Goal: Task Accomplishment & Management: Complete application form

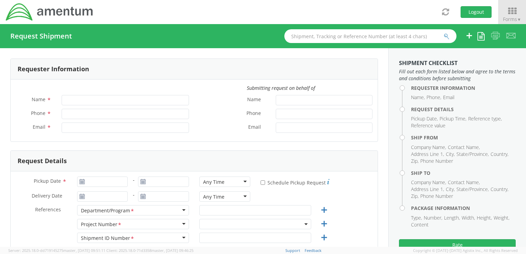
type input "[PERSON_NAME]"
type input "[PHONE_NUMBER]"
type input "[PERSON_NAME][EMAIL_ADDRESS][PERSON_NAME][DOMAIN_NAME]"
select select "ADMN.100183.SECUR"
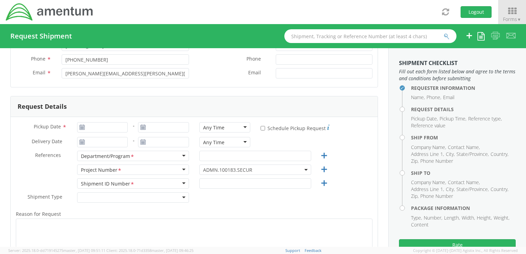
scroll to position [69, 0]
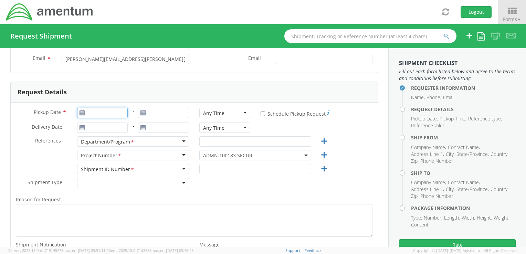
type input "[DATE]"
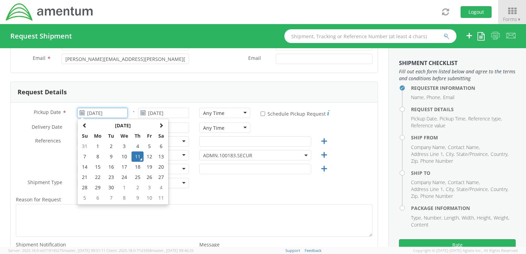
click at [102, 113] on input "[DATE]" at bounding box center [102, 113] width 51 height 10
click at [137, 156] on td "11" at bounding box center [137, 156] width 12 height 10
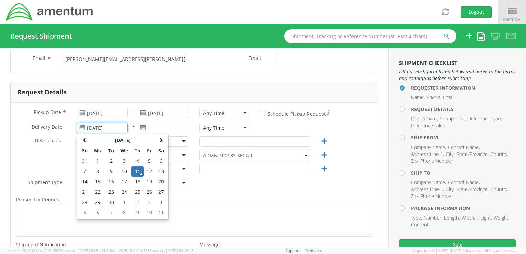
click at [117, 128] on input "[DATE]" at bounding box center [102, 127] width 51 height 10
click at [99, 181] on td "15" at bounding box center [98, 181] width 14 height 10
type input "[DATE]"
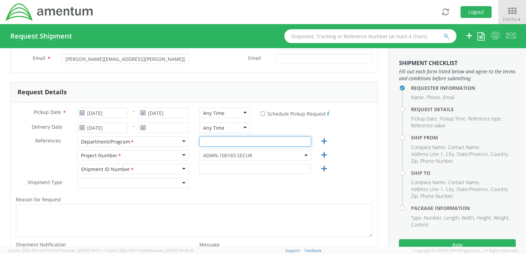
click at [221, 142] on input "text" at bounding box center [255, 141] width 112 height 10
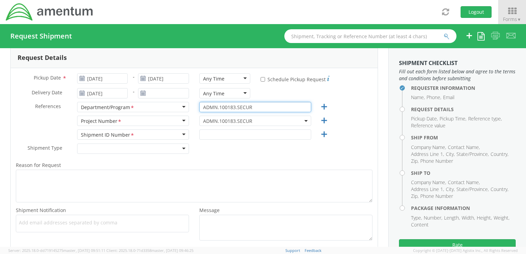
type input "ADMN.100183.SECUR"
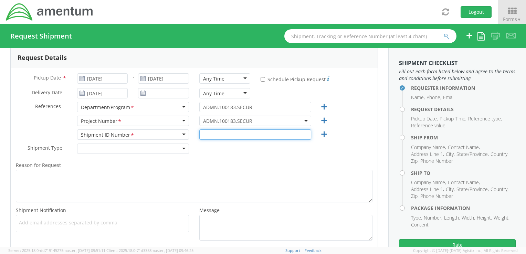
click at [208, 135] on input "text" at bounding box center [255, 134] width 112 height 10
type input "ADMN.100183.SECUR"
click at [181, 150] on div at bounding box center [133, 148] width 112 height 10
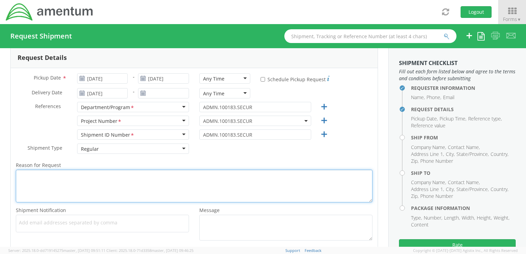
click at [76, 177] on textarea "Reason for Request *" at bounding box center [194, 186] width 356 height 33
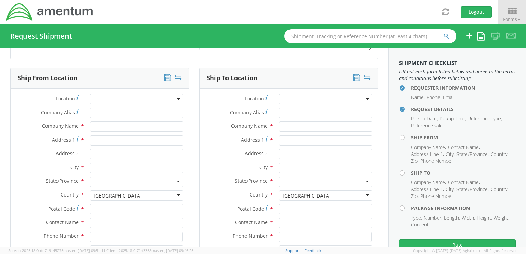
scroll to position [310, 0]
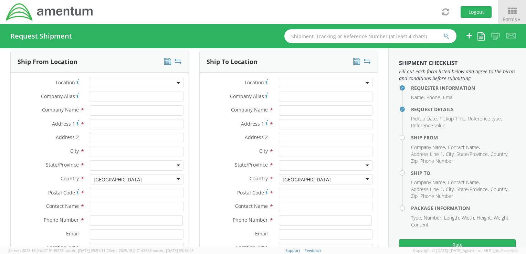
type textarea "PKI - Envelope"
click at [104, 86] on span at bounding box center [137, 83] width 94 height 10
click at [19, 85] on label "Location *" at bounding box center [48, 82] width 74 height 9
click at [102, 96] on input "Company Alias *" at bounding box center [137, 96] width 94 height 10
type input "[PERSON_NAME]"
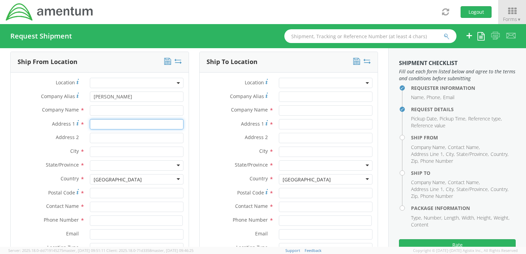
click at [97, 124] on input "Address 1 *" at bounding box center [137, 124] width 94 height 10
type input "[STREET_ADDRESS]"
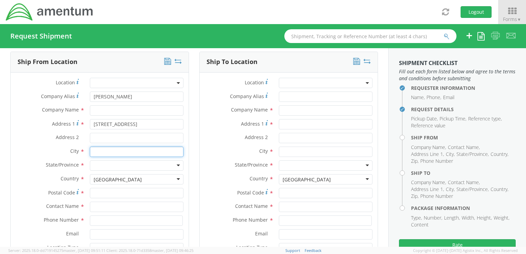
click at [95, 153] on input "text" at bounding box center [137, 152] width 94 height 10
type input "[PERSON_NAME]"
click at [34, 149] on label "City *" at bounding box center [48, 151] width 74 height 9
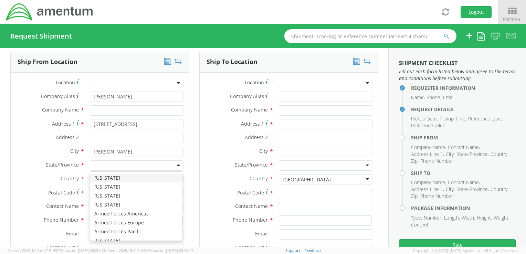
click at [97, 167] on div at bounding box center [137, 165] width 94 height 10
type input "S"
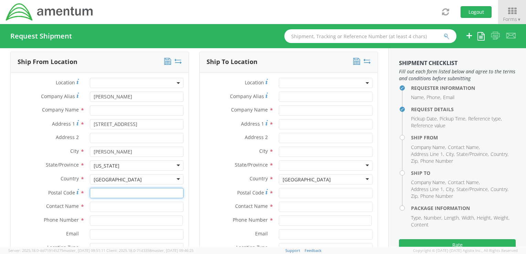
click at [98, 193] on input "Postal Code *" at bounding box center [137, 193] width 94 height 10
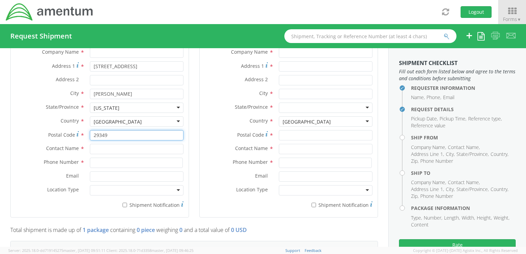
scroll to position [378, 0]
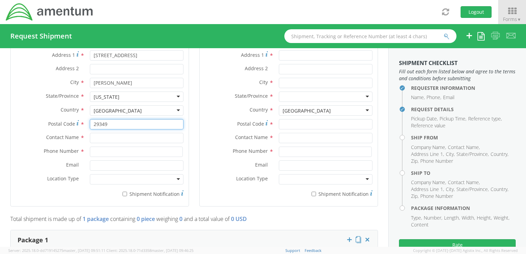
type input "29349"
click at [106, 138] on input "text" at bounding box center [137, 138] width 94 height 10
type input "[PERSON_NAME]"
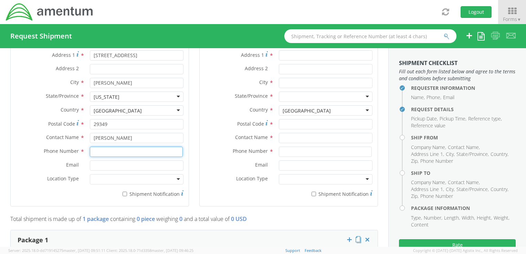
click at [93, 153] on input at bounding box center [136, 152] width 93 height 10
type input "5713381662"
click at [21, 157] on div "Phone Number * 5713381662" at bounding box center [100, 154] width 178 height 14
click at [95, 166] on input "Email *" at bounding box center [137, 165] width 94 height 10
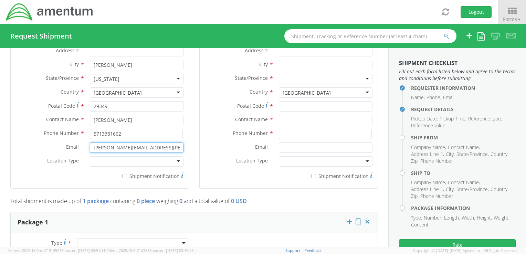
scroll to position [413, 0]
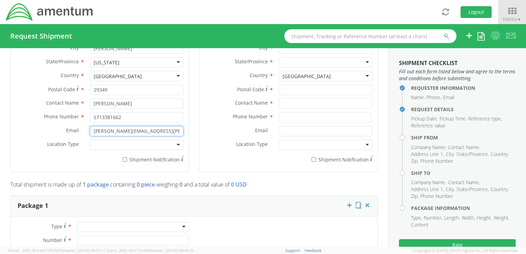
type input "[PERSON_NAME][EMAIL_ADDRESS][PERSON_NAME][DOMAIN_NAME]"
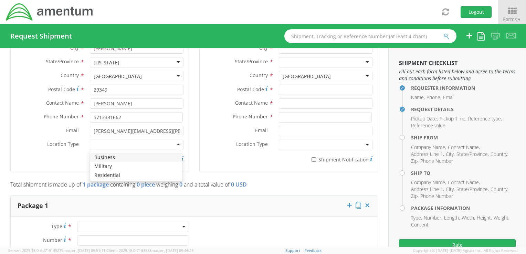
click at [147, 147] on div at bounding box center [137, 145] width 94 height 10
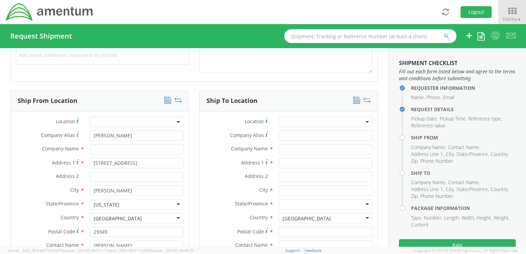
scroll to position [275, 0]
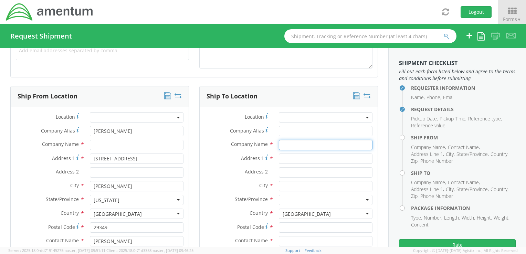
click at [285, 143] on input "text" at bounding box center [326, 145] width 94 height 10
type input "[PERSON_NAME]"
type input "[STREET_ADDRESS][PERSON_NAME]"
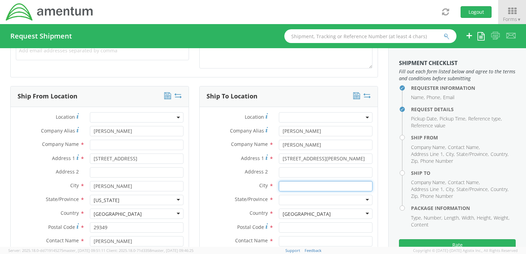
type input "Lorton"
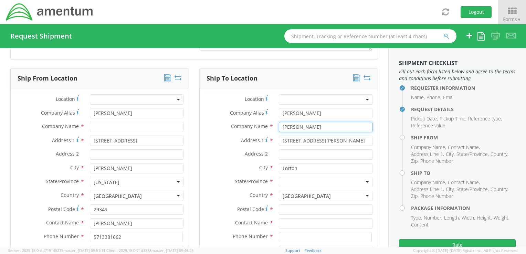
scroll to position [310, 0]
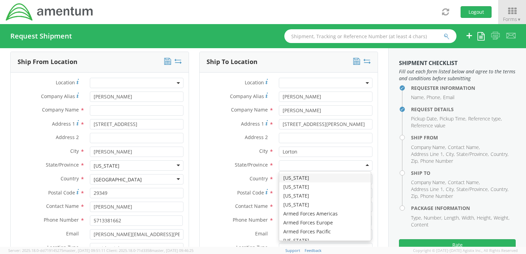
click at [307, 166] on div at bounding box center [326, 165] width 94 height 10
type input "V"
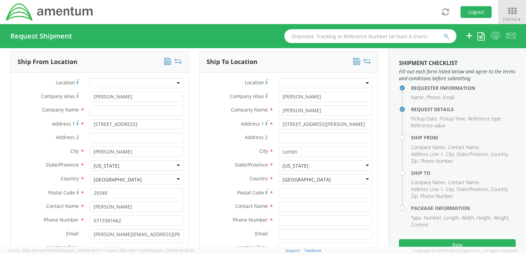
scroll to position [344, 0]
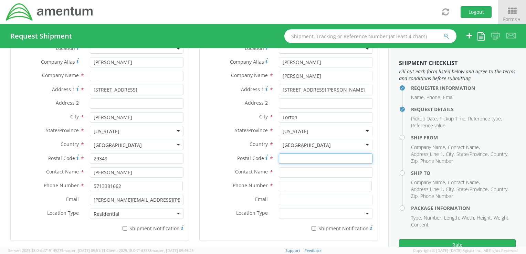
click at [295, 158] on input "Postal Code *" at bounding box center [326, 158] width 94 height 10
type input "22079"
type input "[PERSON_NAME]"
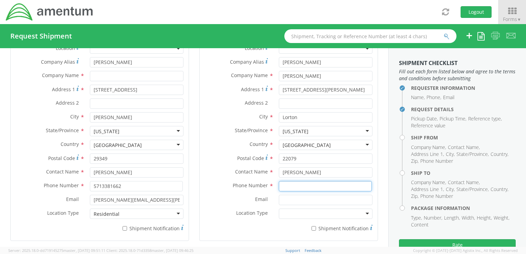
type input "5713381662"
type input "[PERSON_NAME][EMAIL_ADDRESS][PERSON_NAME][DOMAIN_NAME]"
type input "22079"
type input "[PERSON_NAME]"
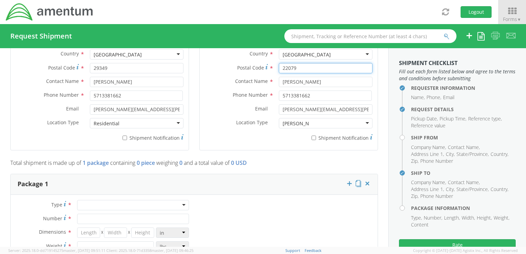
scroll to position [482, 0]
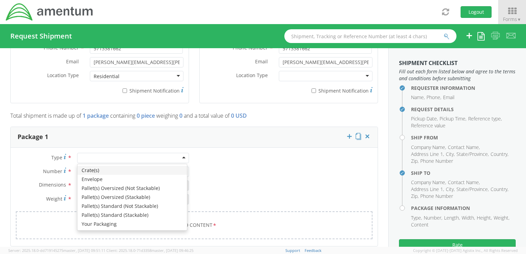
click at [146, 157] on div at bounding box center [133, 158] width 112 height 10
type input "1"
type input "9.5"
type input "12.5"
type input "0.25"
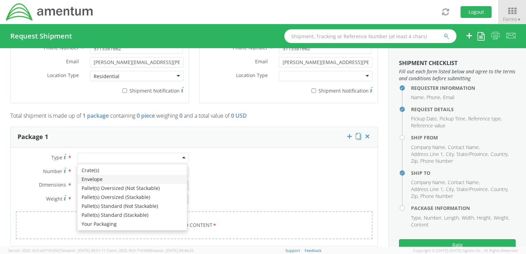
type input "1"
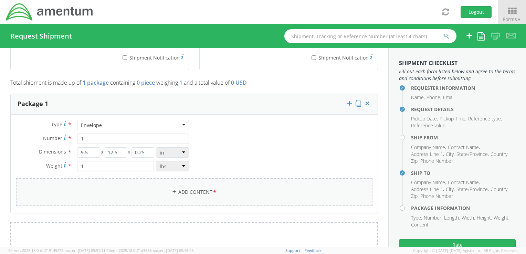
scroll to position [516, 0]
click at [153, 189] on link "Add Content *" at bounding box center [194, 191] width 356 height 28
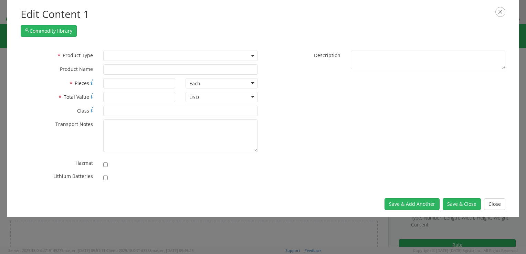
click at [251, 58] on span at bounding box center [180, 56] width 154 height 10
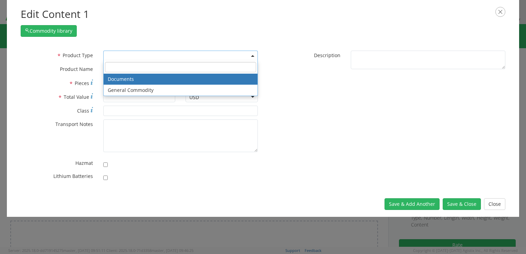
select select "DOCUMENT"
type input "Documents"
type input "1"
type textarea "Documents"
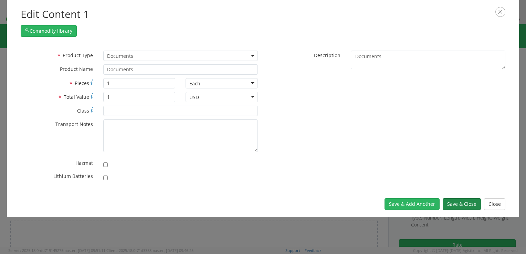
click at [460, 206] on button "Save & Close" at bounding box center [461, 204] width 38 height 12
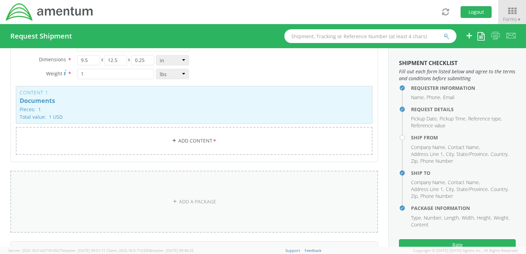
scroll to position [619, 0]
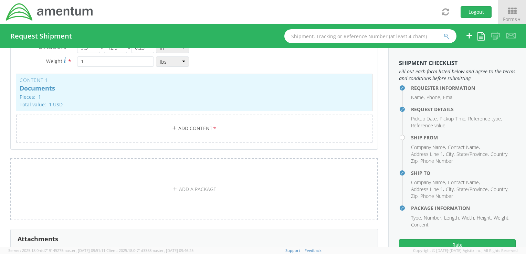
click at [417, 156] on li "Address Line 1" at bounding box center [427, 154] width 33 height 7
click at [414, 136] on h4 "Ship From" at bounding box center [463, 137] width 105 height 5
click at [415, 152] on li "Address Line 1" at bounding box center [427, 154] width 33 height 7
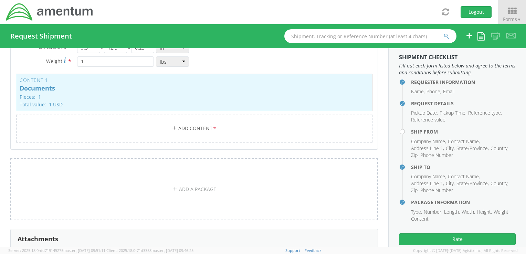
scroll to position [0, 0]
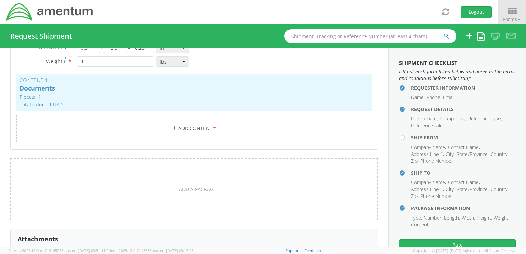
click at [420, 159] on li "Phone Number" at bounding box center [436, 161] width 33 height 7
click at [414, 140] on h4 "Ship From" at bounding box center [463, 137] width 105 height 5
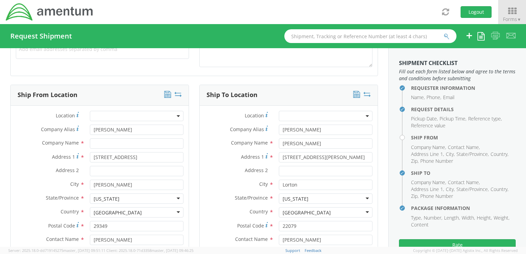
scroll to position [310, 0]
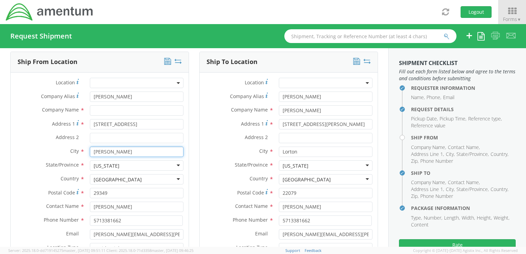
click at [149, 147] on input "[PERSON_NAME]" at bounding box center [137, 152] width 94 height 10
click at [149, 137] on input "Address 2 *" at bounding box center [137, 138] width 94 height 10
click at [203, 119] on label "Address 1 *" at bounding box center [236, 123] width 74 height 9
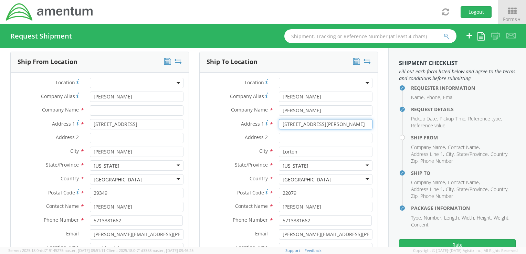
click at [279, 119] on input "[STREET_ADDRESS][PERSON_NAME]" at bounding box center [326, 124] width 94 height 10
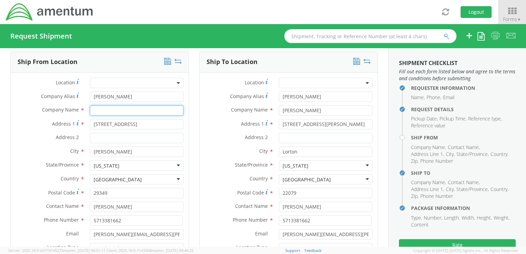
click at [114, 112] on input "text" at bounding box center [137, 110] width 94 height 10
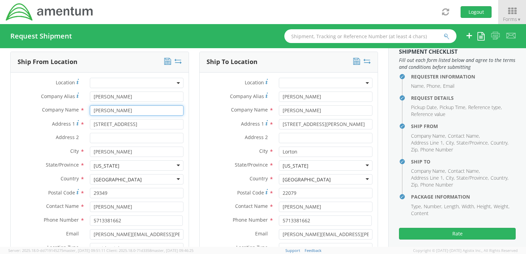
scroll to position [17, 0]
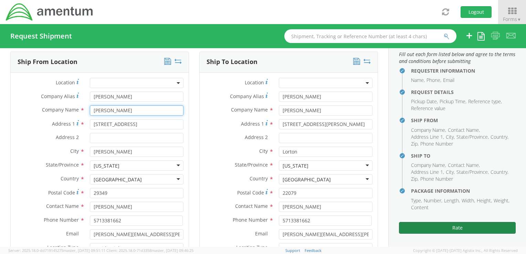
type input "[PERSON_NAME]"
click at [456, 228] on button "Rate" at bounding box center [457, 228] width 117 height 12
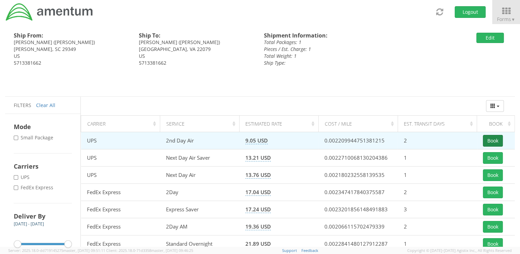
click at [489, 142] on button "Book" at bounding box center [493, 141] width 20 height 12
